Goal: Task Accomplishment & Management: Use online tool/utility

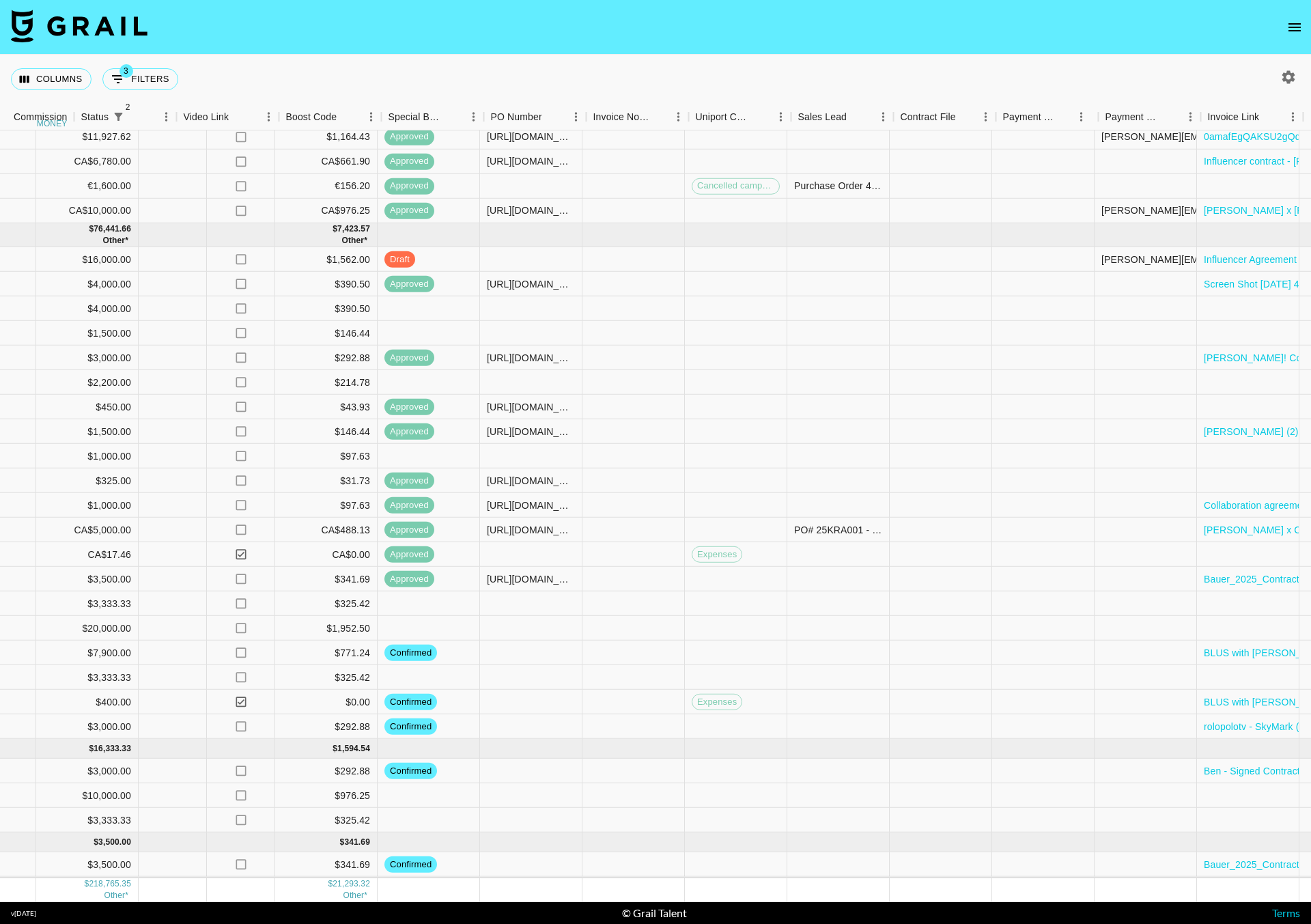
scroll to position [602, 1263]
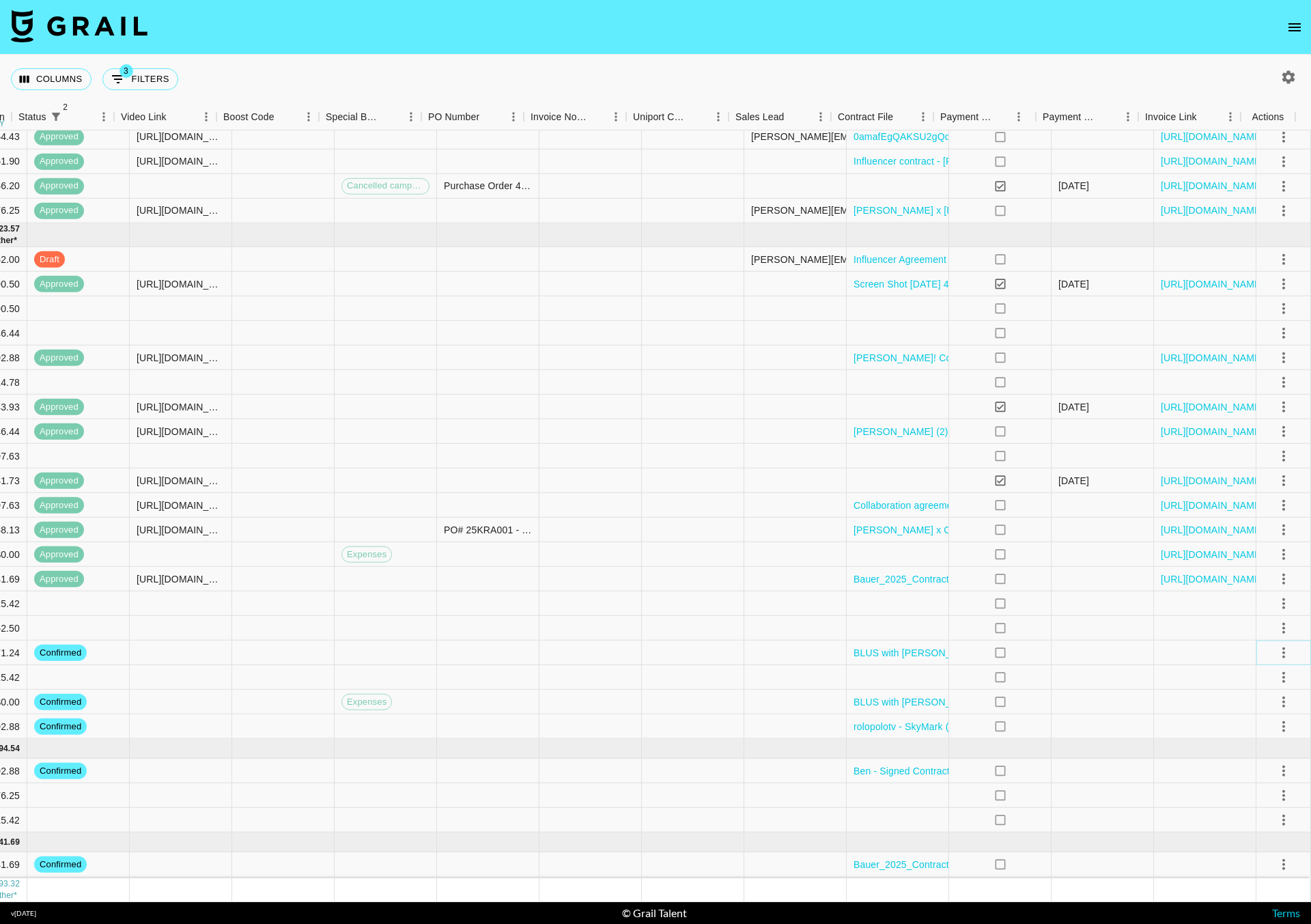
click at [1276, 645] on icon "select merge strategy" at bounding box center [1284, 653] width 17 height 17
click at [1283, 647] on icon "select merge strategy" at bounding box center [1283, 652] width 3 height 11
click at [1263, 717] on li "Draft Created" at bounding box center [1267, 715] width 89 height 24
click at [539, 643] on div at bounding box center [590, 652] width 103 height 24
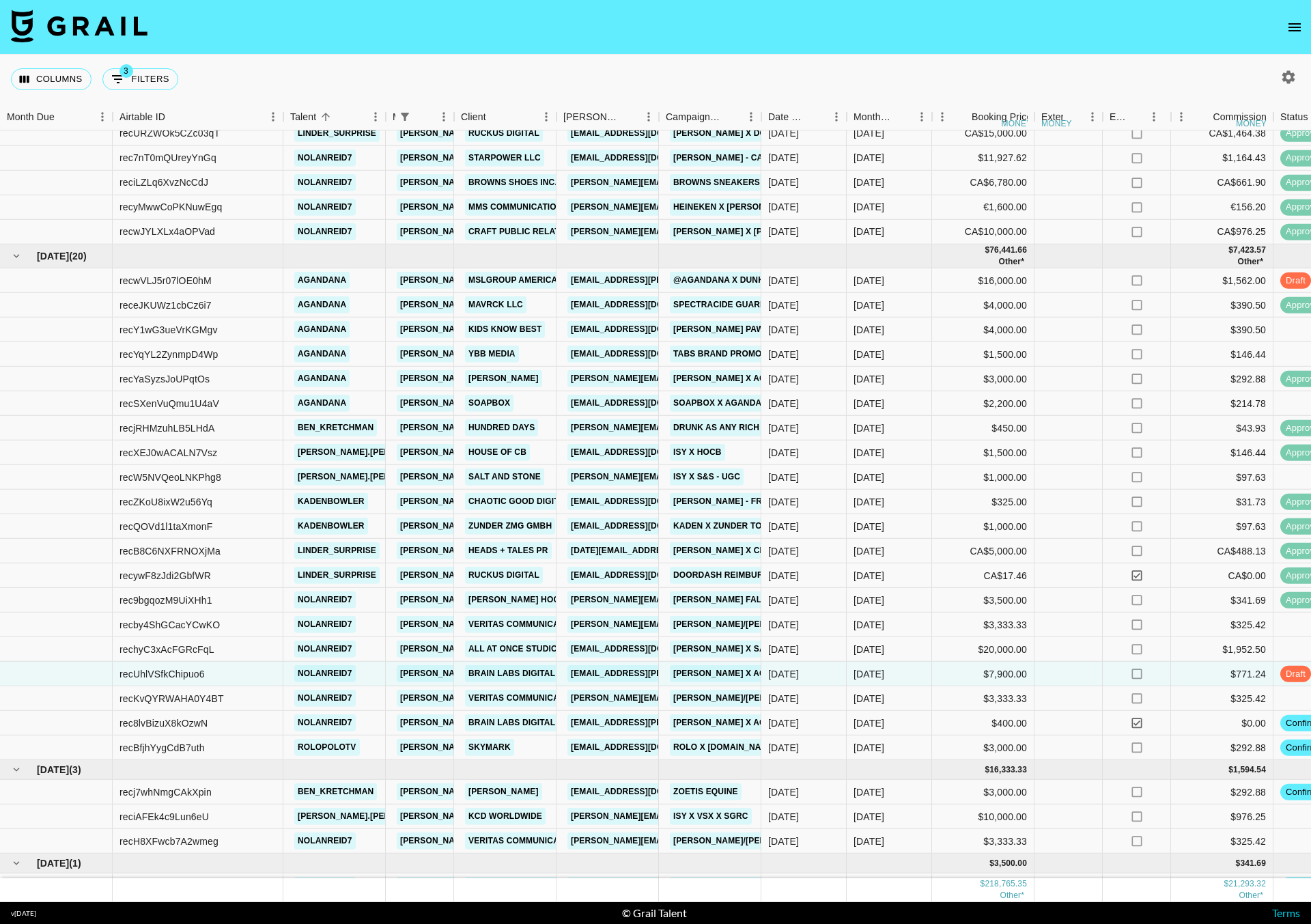
scroll to position [602, 0]
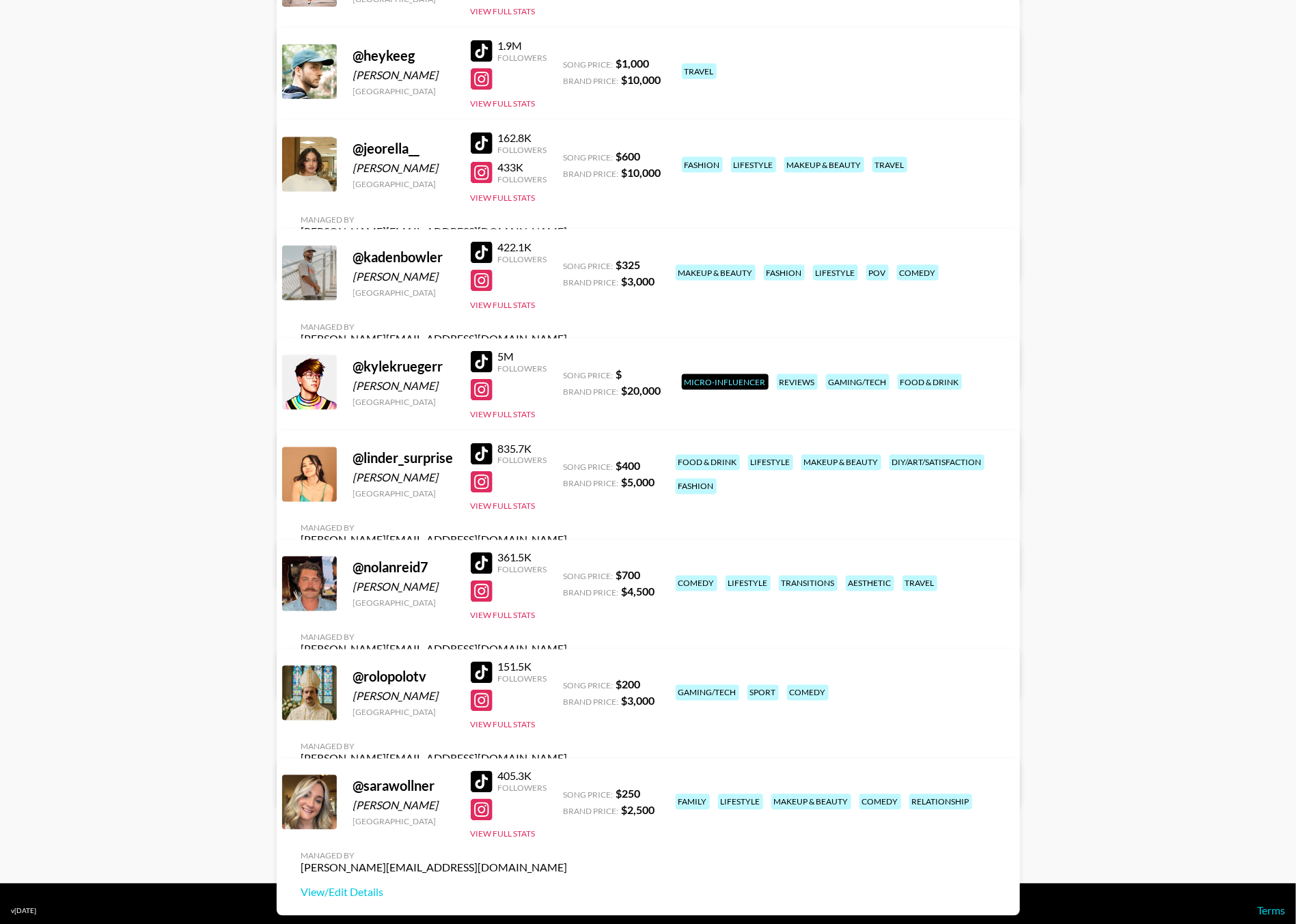
scroll to position [840, 0]
